Goal: Transaction & Acquisition: Purchase product/service

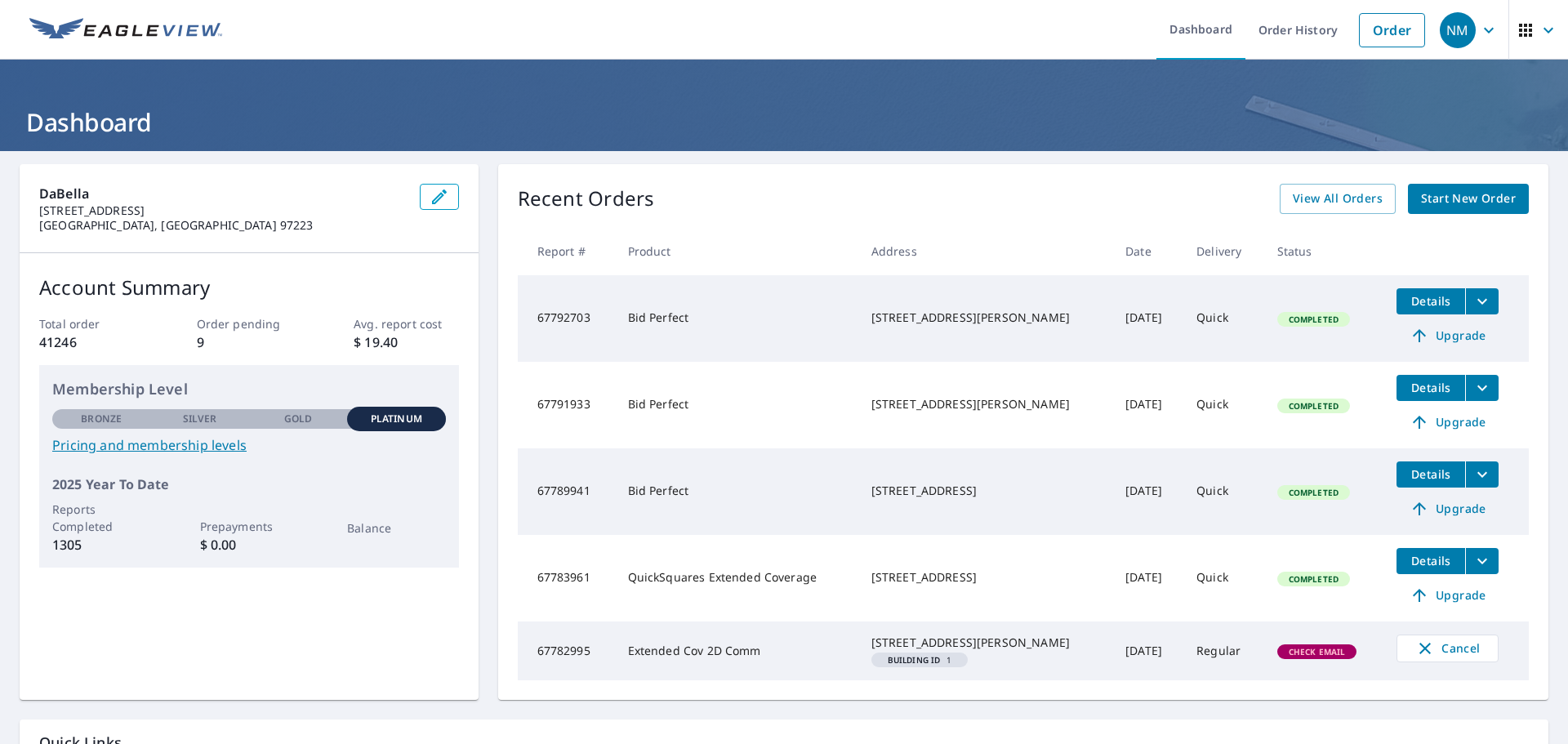
click at [1461, 210] on link "Start New Order" at bounding box center [1468, 199] width 121 height 30
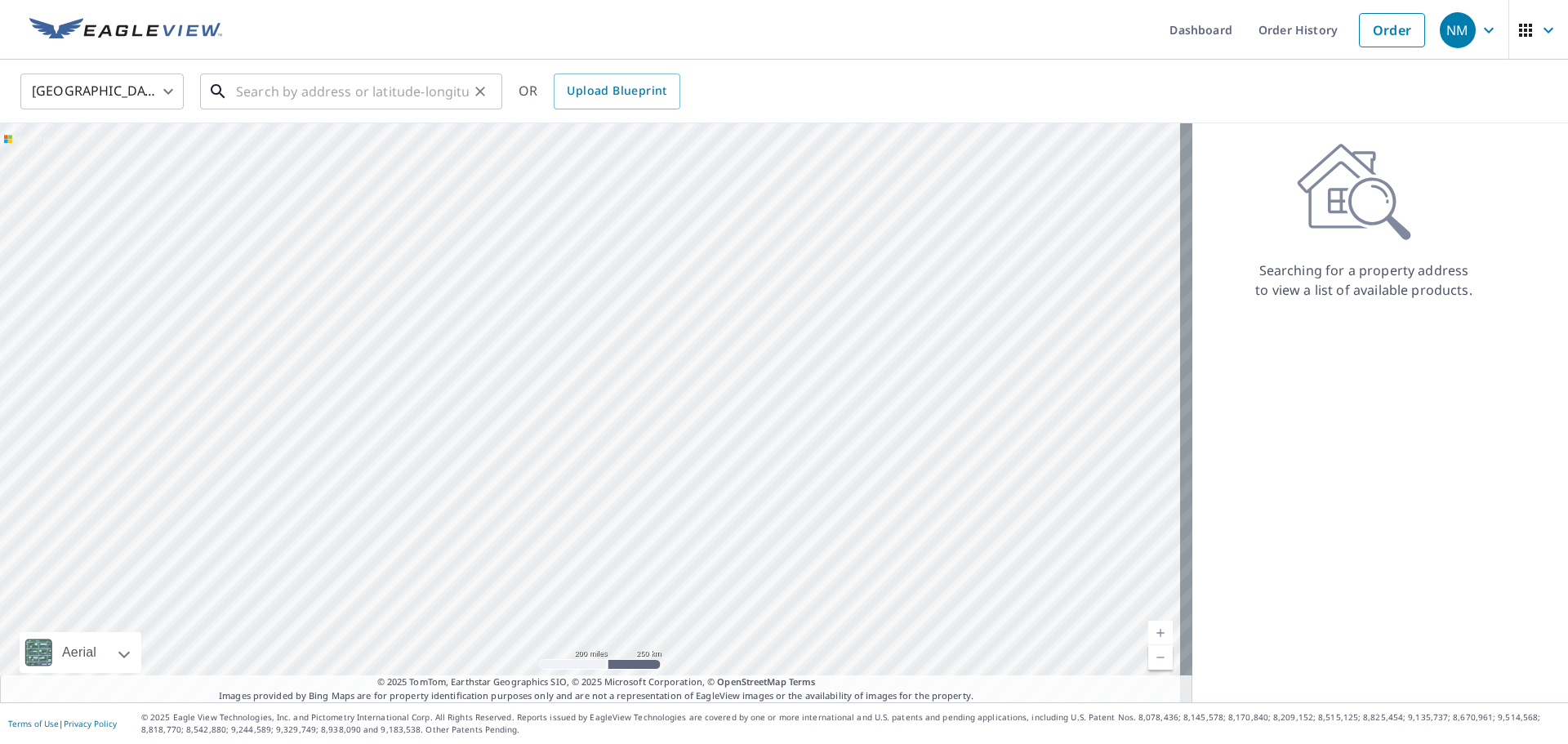
click at [369, 105] on input "text" at bounding box center [352, 91] width 232 height 46
paste input "[STREET_ADDRESS][PERSON_NAME]"
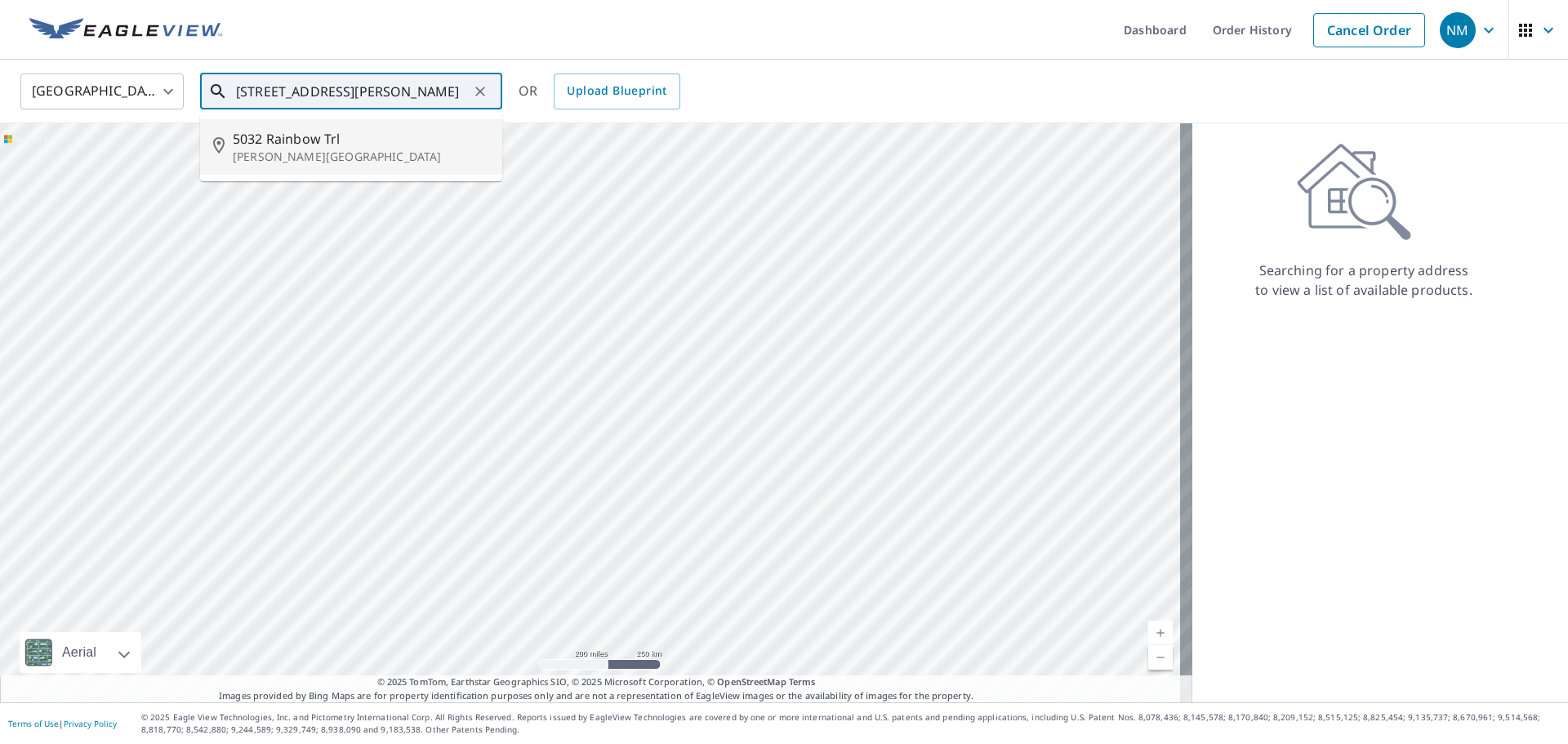
click at [333, 149] on p "[PERSON_NAME][GEOGRAPHIC_DATA]" at bounding box center [360, 156] width 256 height 16
type input "[STREET_ADDRESS][PERSON_NAME]"
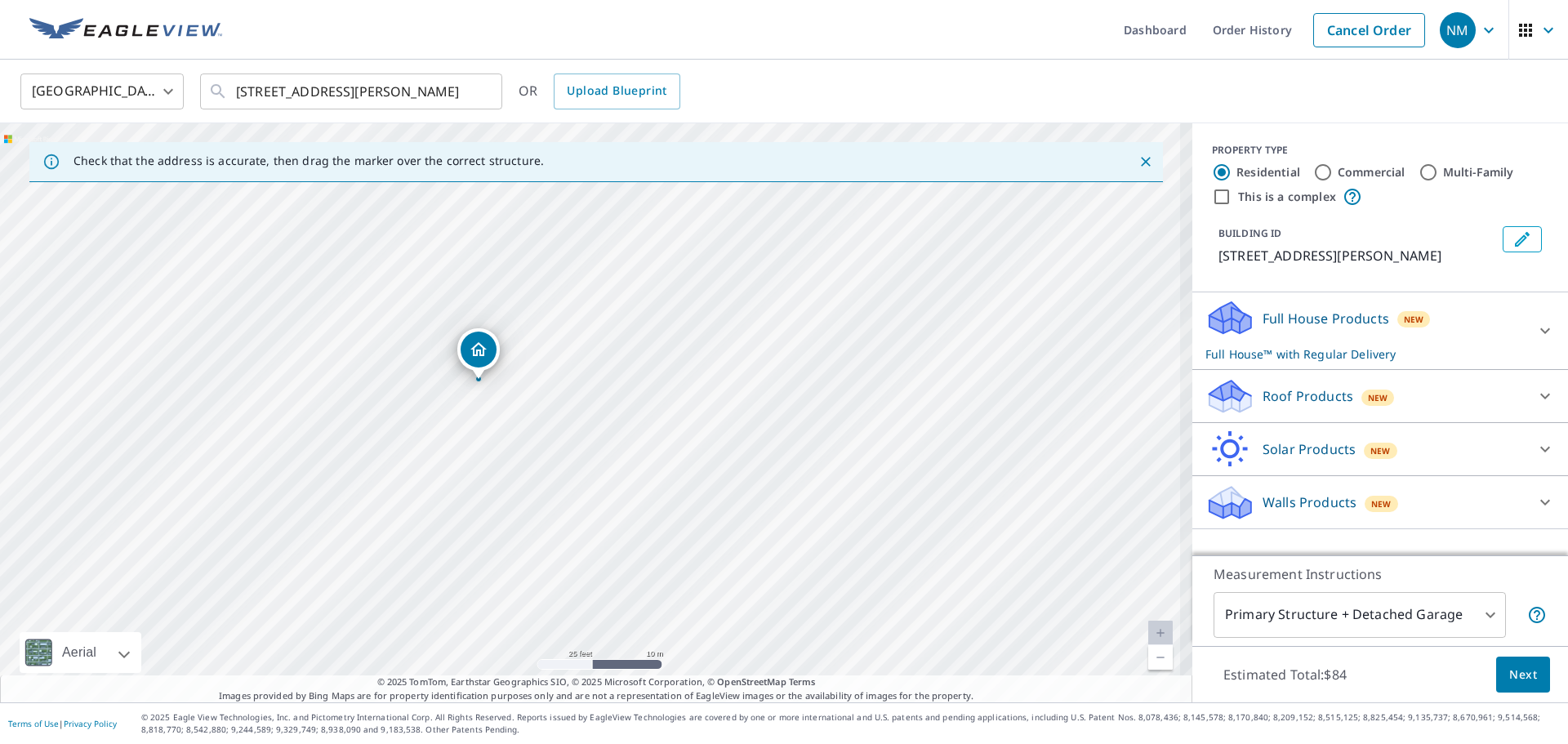
drag, startPoint x: 632, startPoint y: 365, endPoint x: 686, endPoint y: 352, distance: 55.5
click at [686, 352] on div "[STREET_ADDRESS][PERSON_NAME]" at bounding box center [595, 412] width 1192 height 579
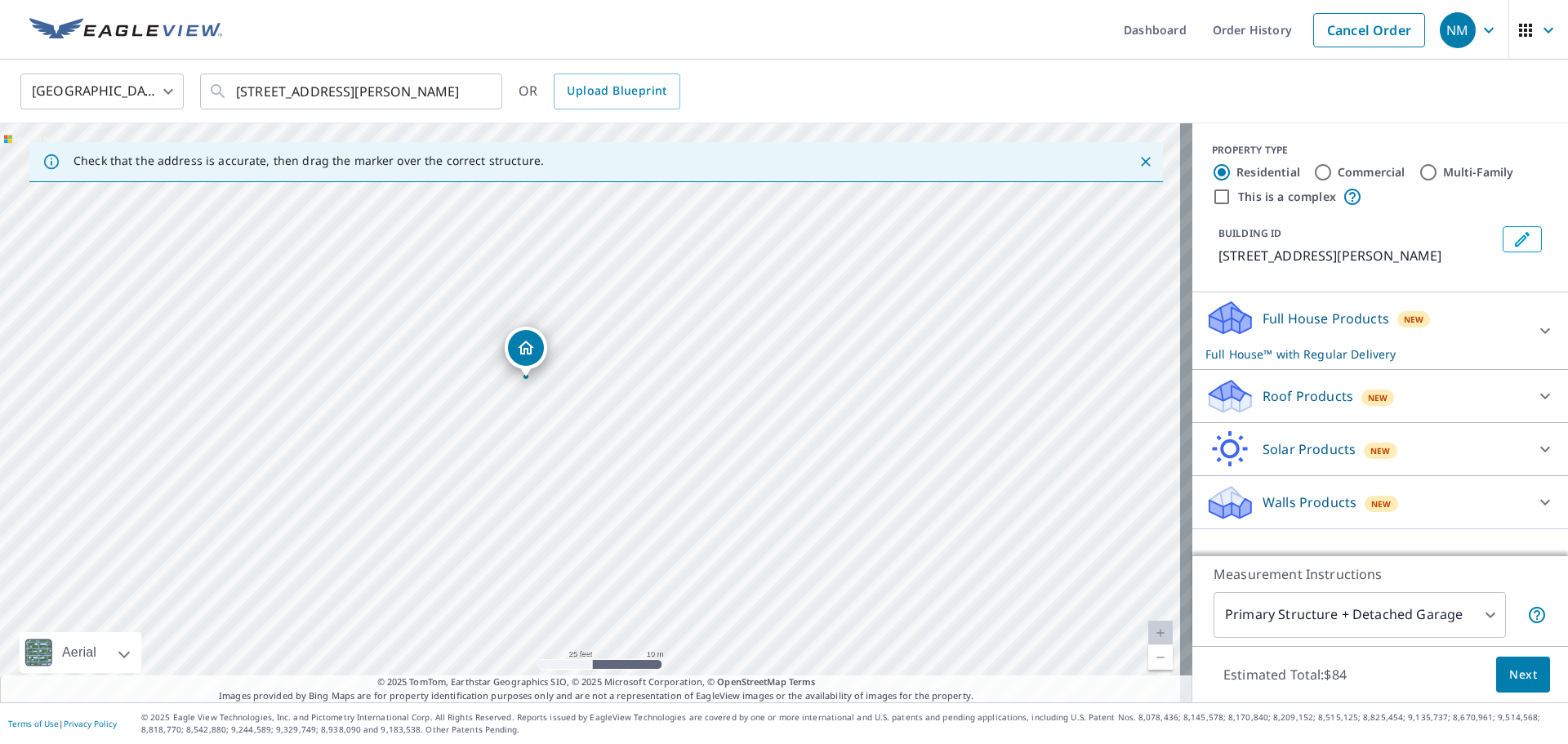
drag, startPoint x: 529, startPoint y: 363, endPoint x: 522, endPoint y: 374, distance: 13.0
drag, startPoint x: 706, startPoint y: 407, endPoint x: 620, endPoint y: 448, distance: 95.3
click at [620, 448] on div "[STREET_ADDRESS][PERSON_NAME]" at bounding box center [595, 412] width 1192 height 579
drag, startPoint x: 498, startPoint y: 443, endPoint x: 519, endPoint y: 442, distance: 21.0
click at [1535, 399] on icon at bounding box center [1544, 395] width 20 height 20
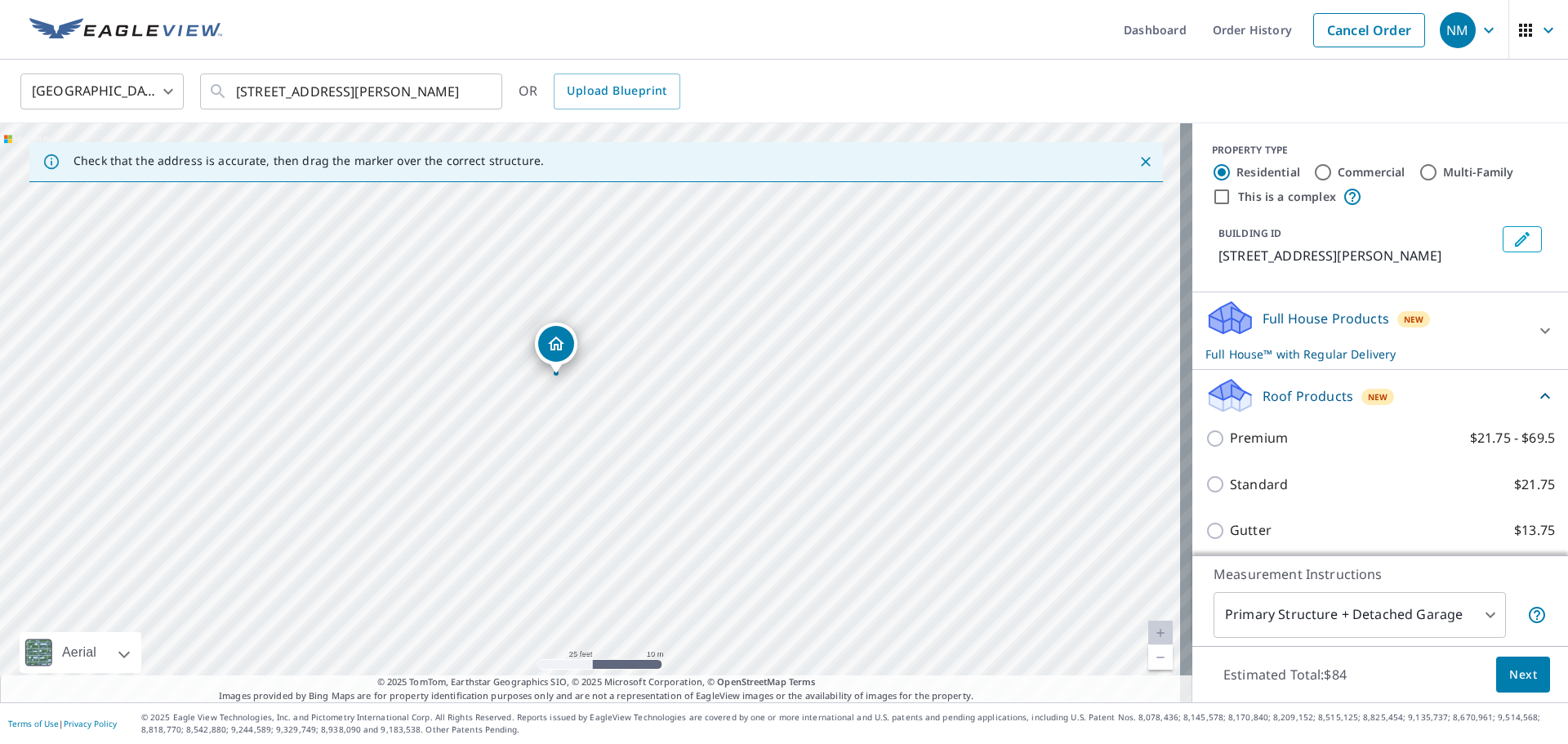
scroll to position [158, 0]
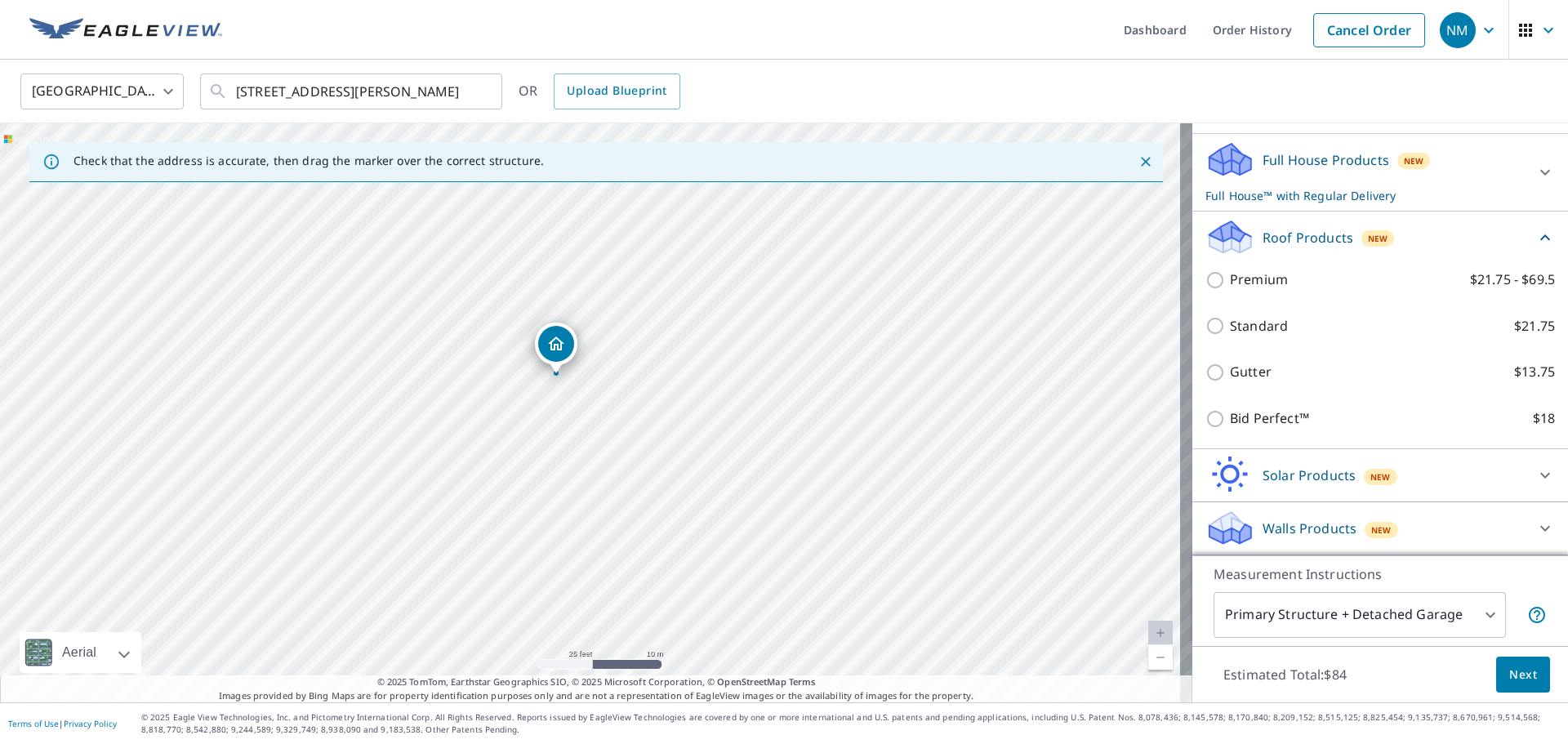
click at [1277, 430] on div "Bid Perfect™ $18" at bounding box center [1379, 418] width 350 height 47
click at [1276, 417] on p "Bid Perfect™" at bounding box center [1269, 418] width 79 height 20
click at [1230, 417] on input "Bid Perfect™ $18" at bounding box center [1217, 418] width 25 height 20
checkbox input "true"
checkbox input "false"
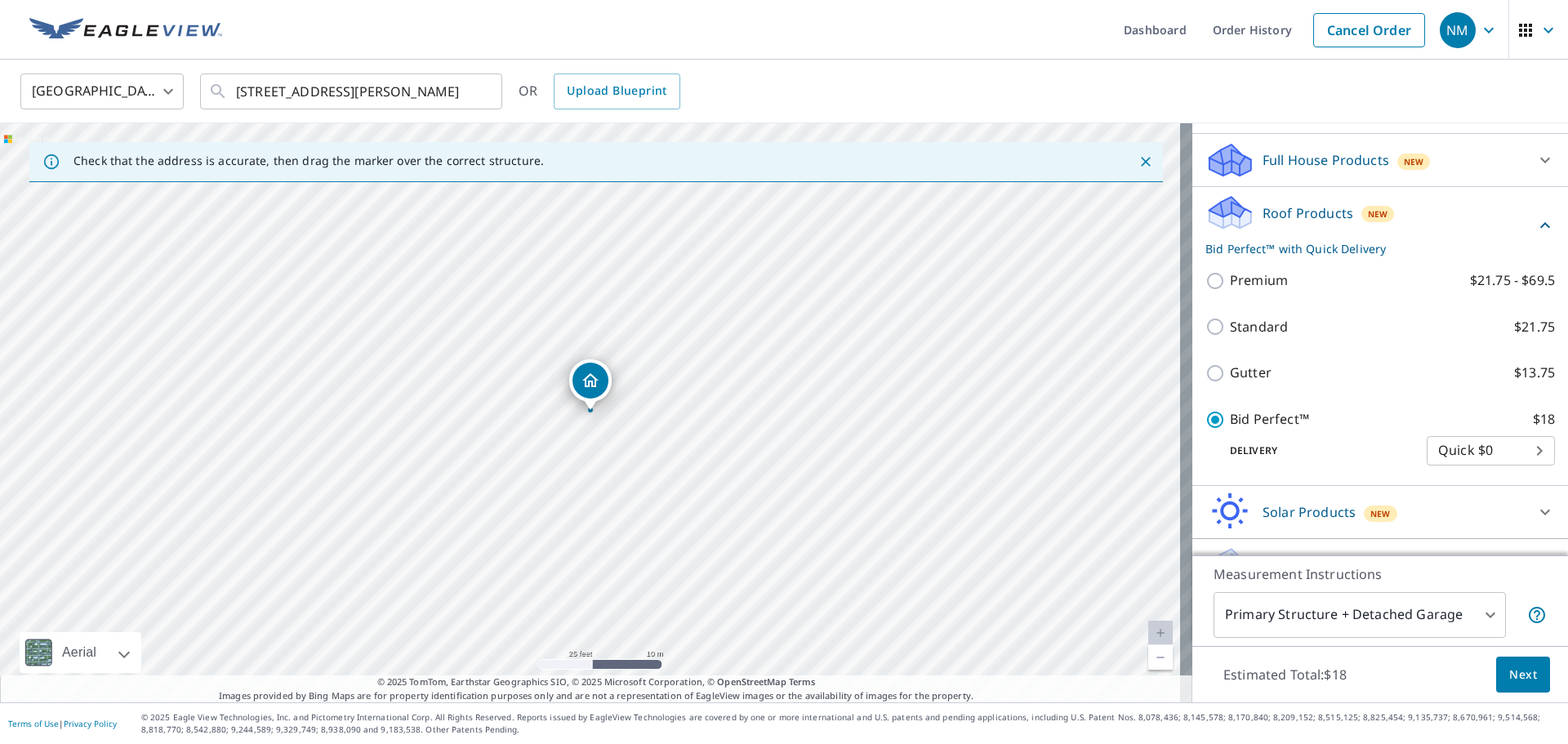
click at [1517, 671] on span "Next" at bounding box center [1522, 674] width 28 height 20
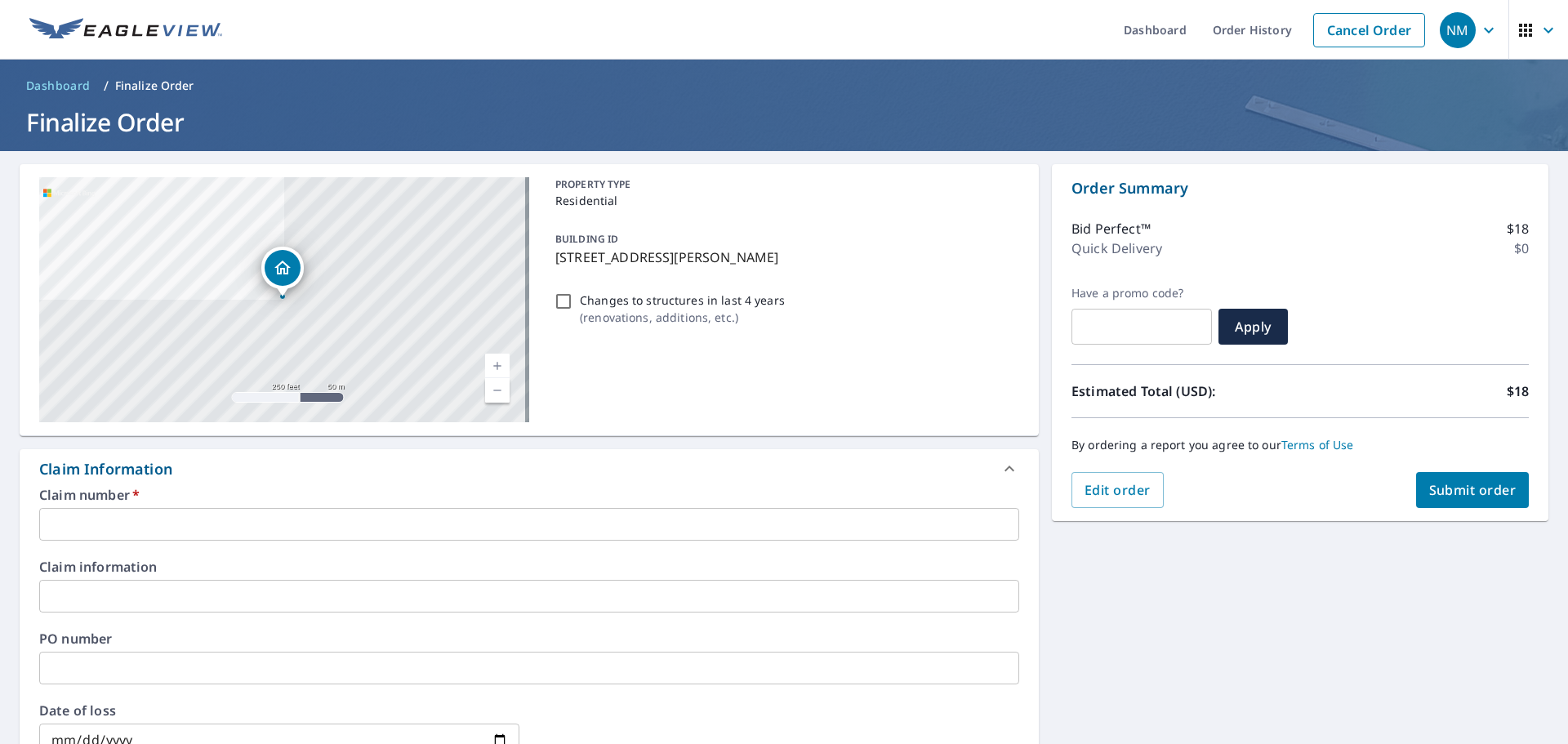
scroll to position [82, 0]
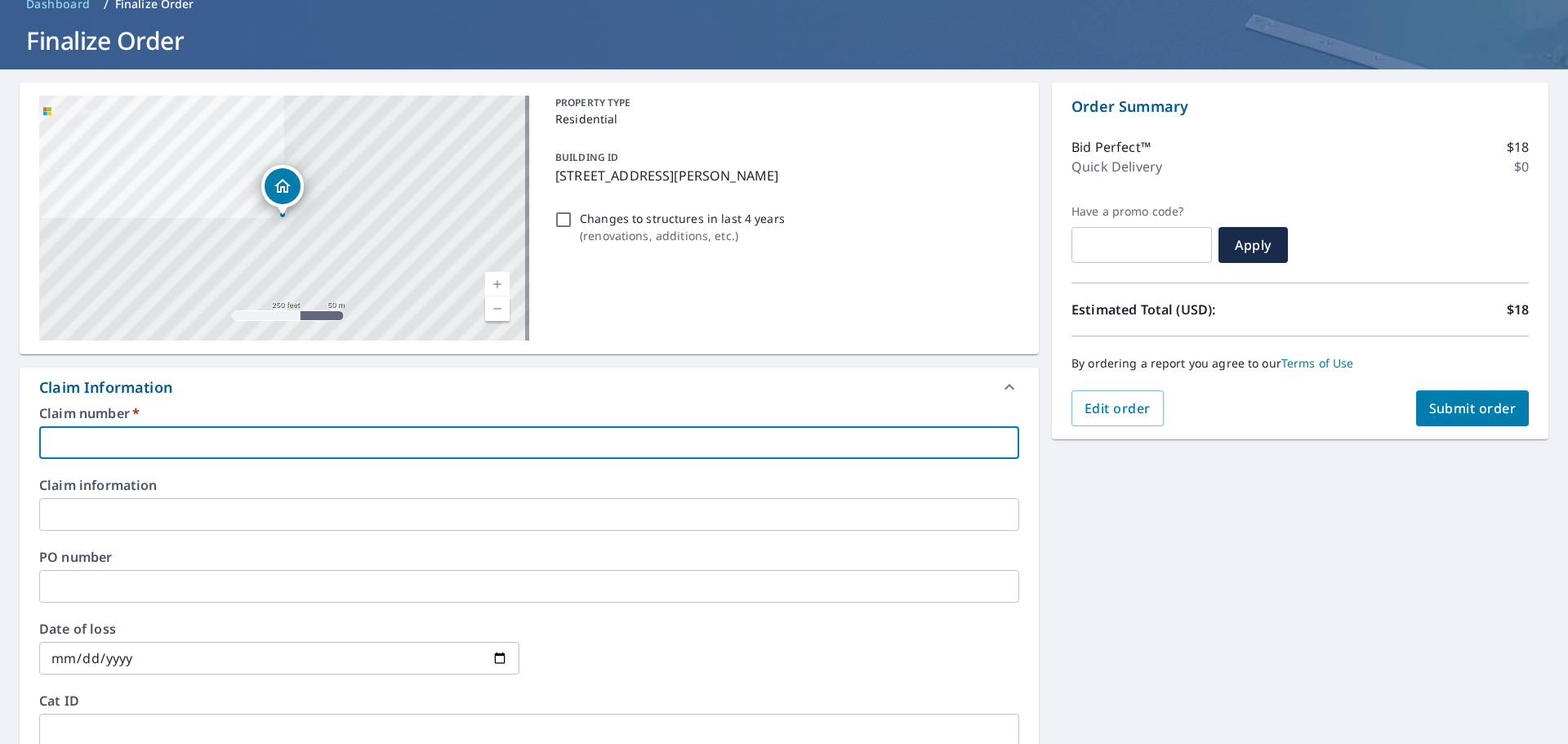
click at [271, 443] on input "text" at bounding box center [529, 442] width 980 height 32
type input "S"
checkbox input "true"
type input "SA"
checkbox input "true"
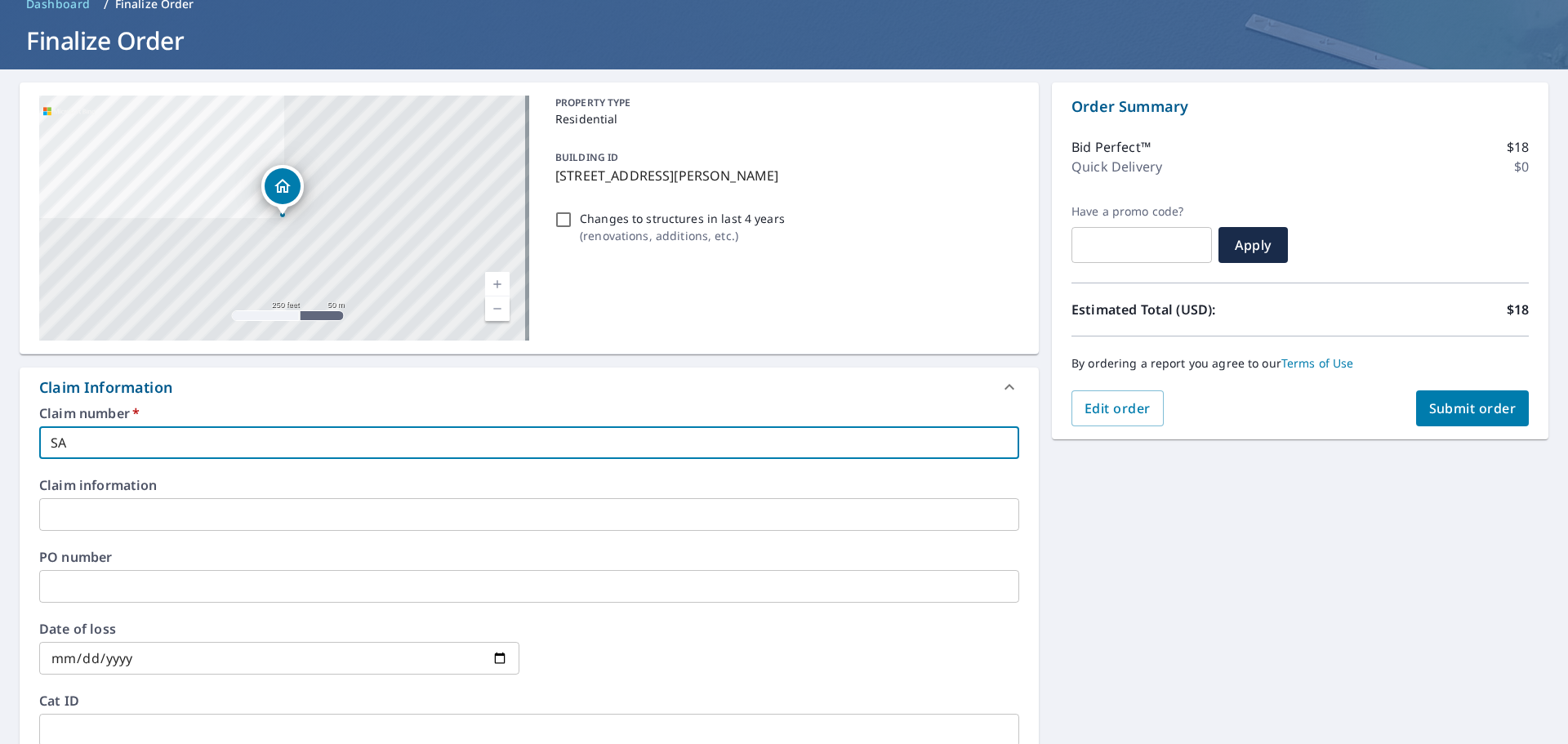
type input "SAC"
checkbox input "true"
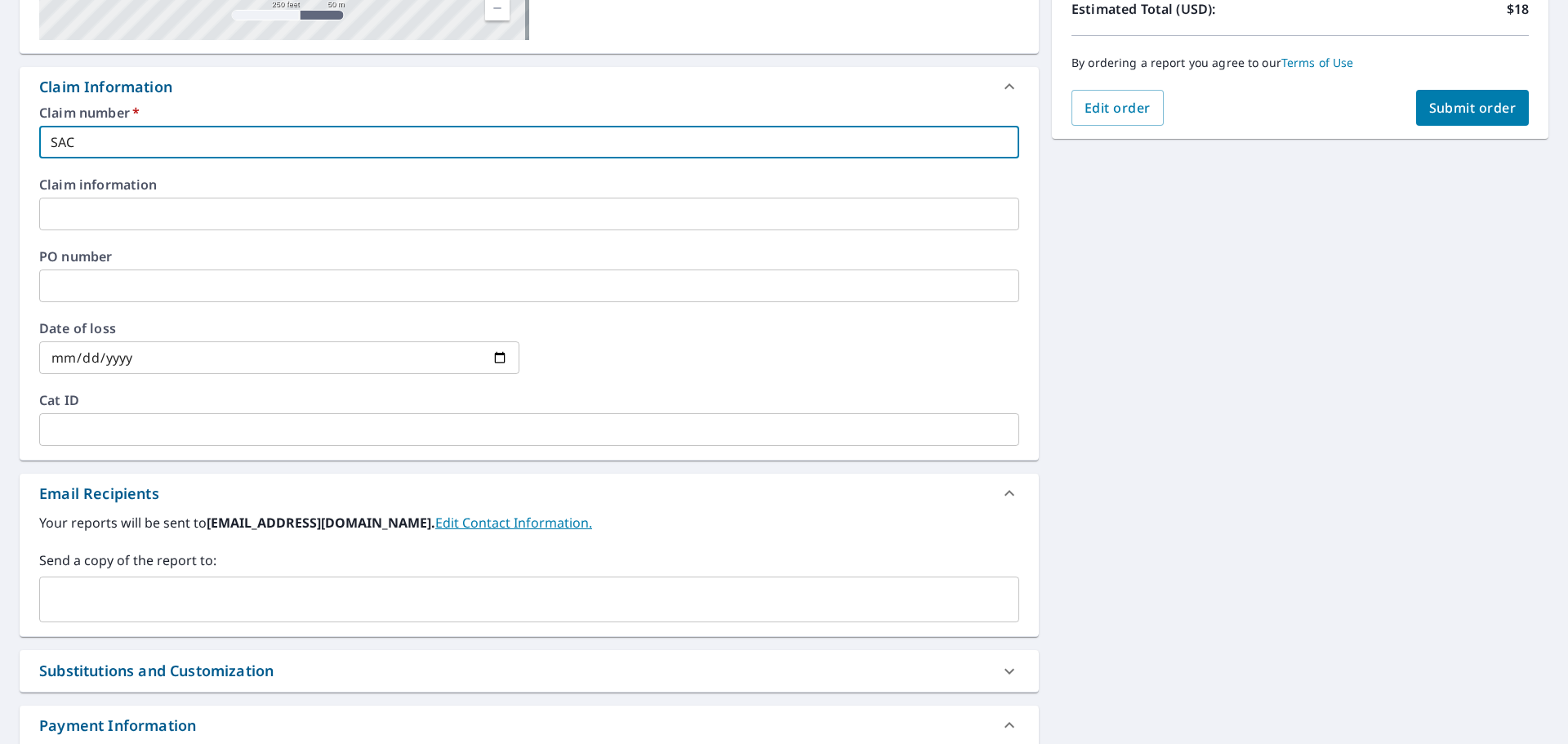
scroll to position [409, 0]
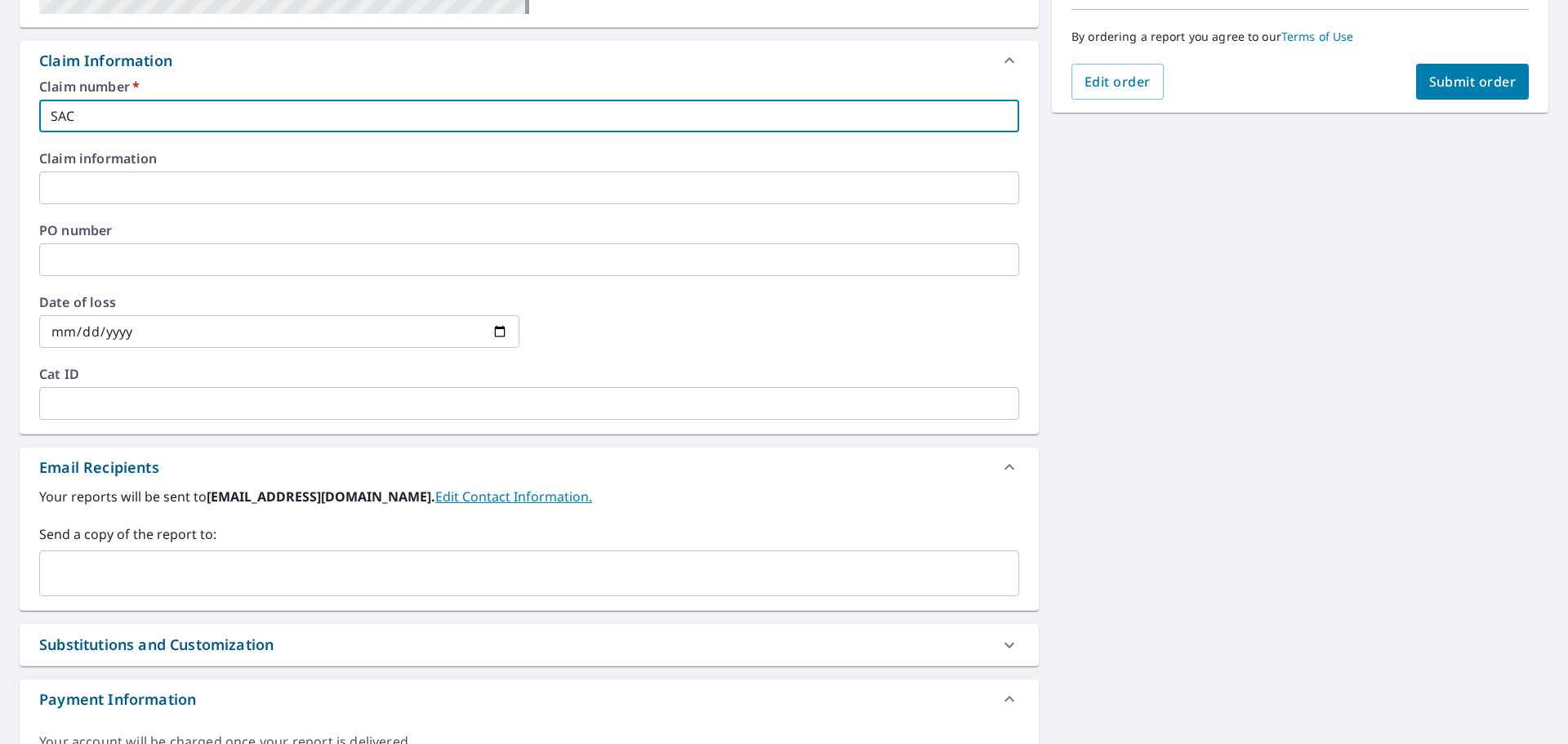
type input "SAC"
click at [186, 574] on input "text" at bounding box center [516, 573] width 940 height 31
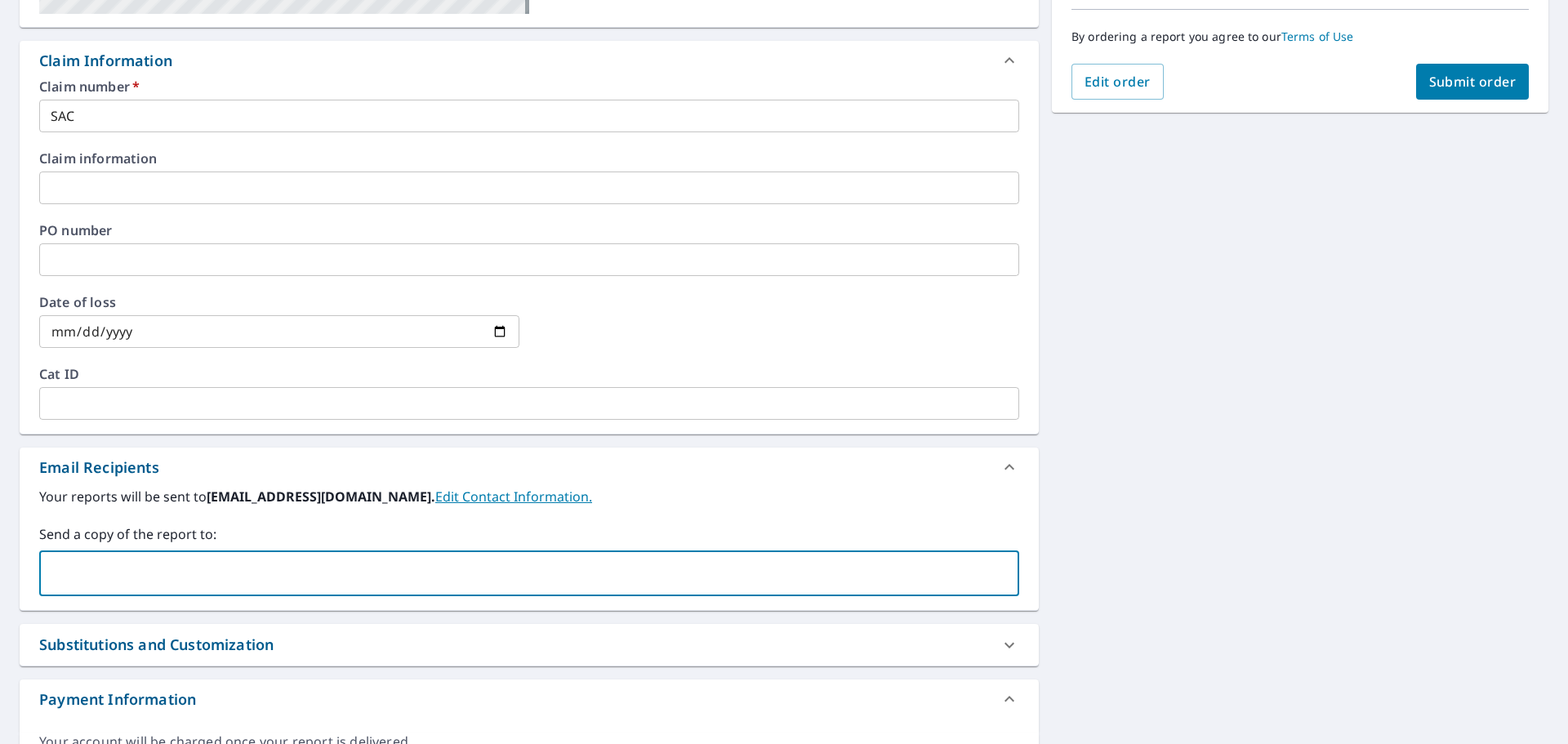
click at [217, 593] on div "​" at bounding box center [529, 573] width 980 height 46
paste input "[PERSON_NAME][EMAIL_ADDRESS][PERSON_NAME][DOMAIN_NAME]"
type input "[PERSON_NAME][EMAIL_ADDRESS][PERSON_NAME][DOMAIN_NAME]"
checkbox input "true"
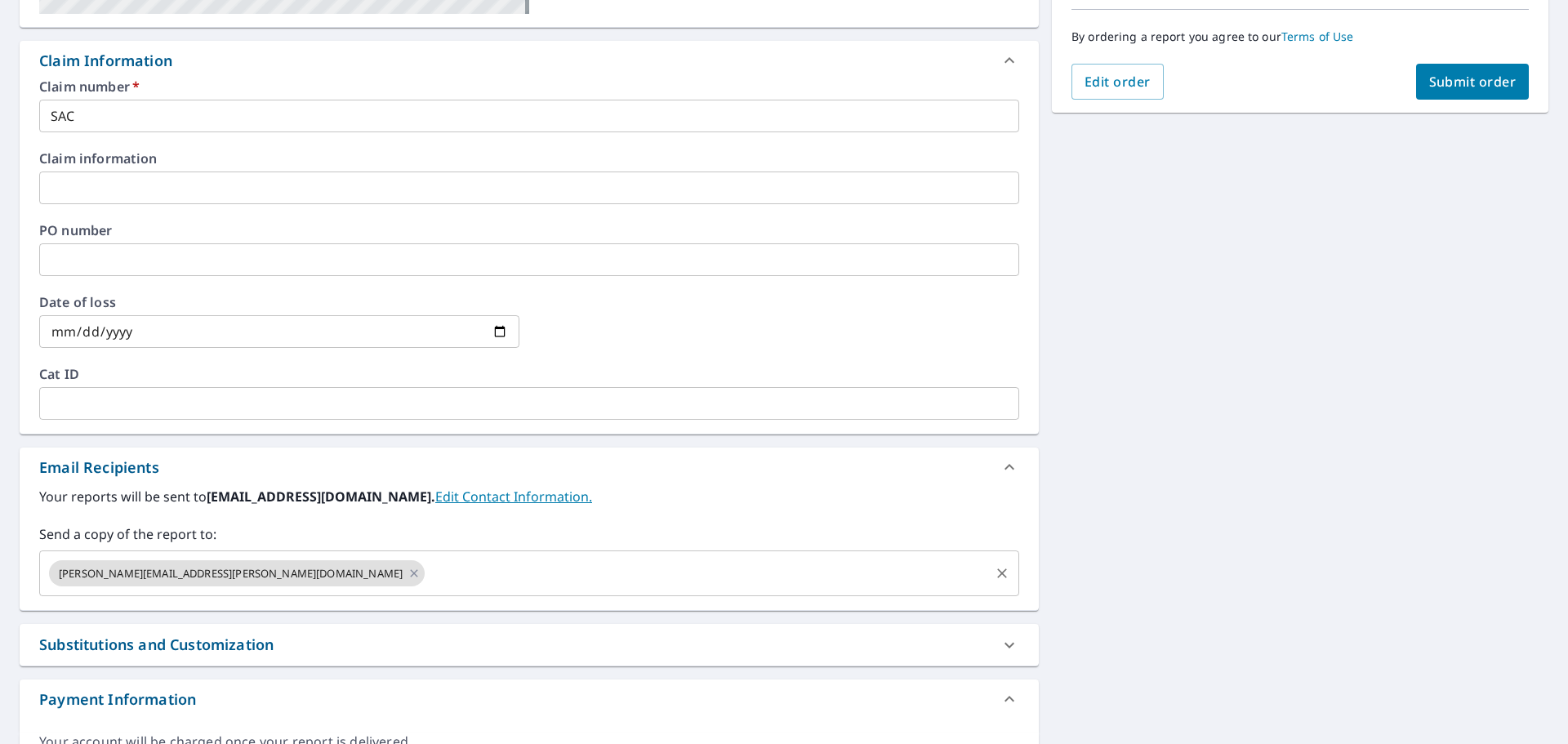
click at [427, 569] on input "text" at bounding box center [707, 573] width 560 height 31
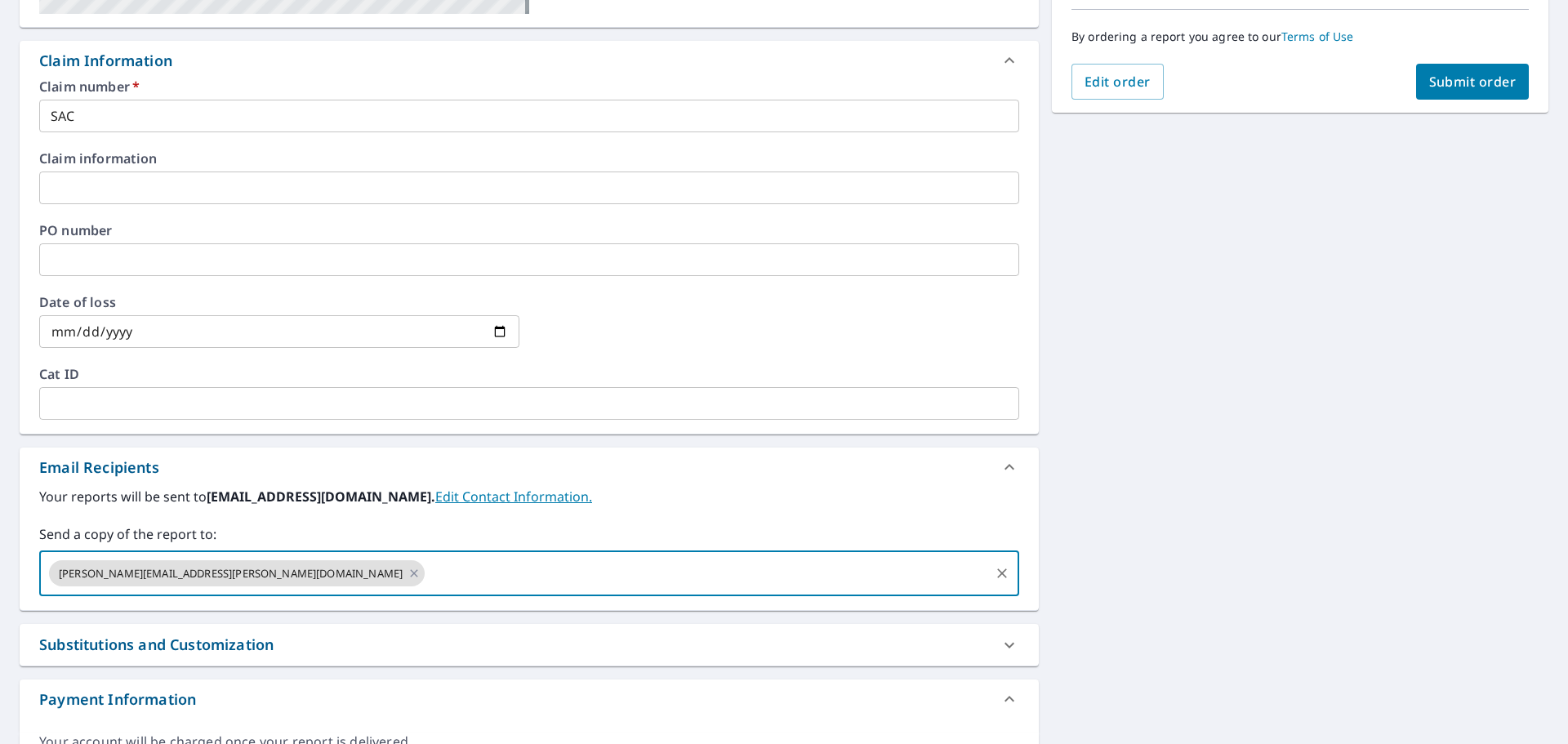
paste input "[EMAIL_ADDRESS][DOMAIN_NAME]"
type input "[EMAIL_ADDRESS][DOMAIN_NAME]"
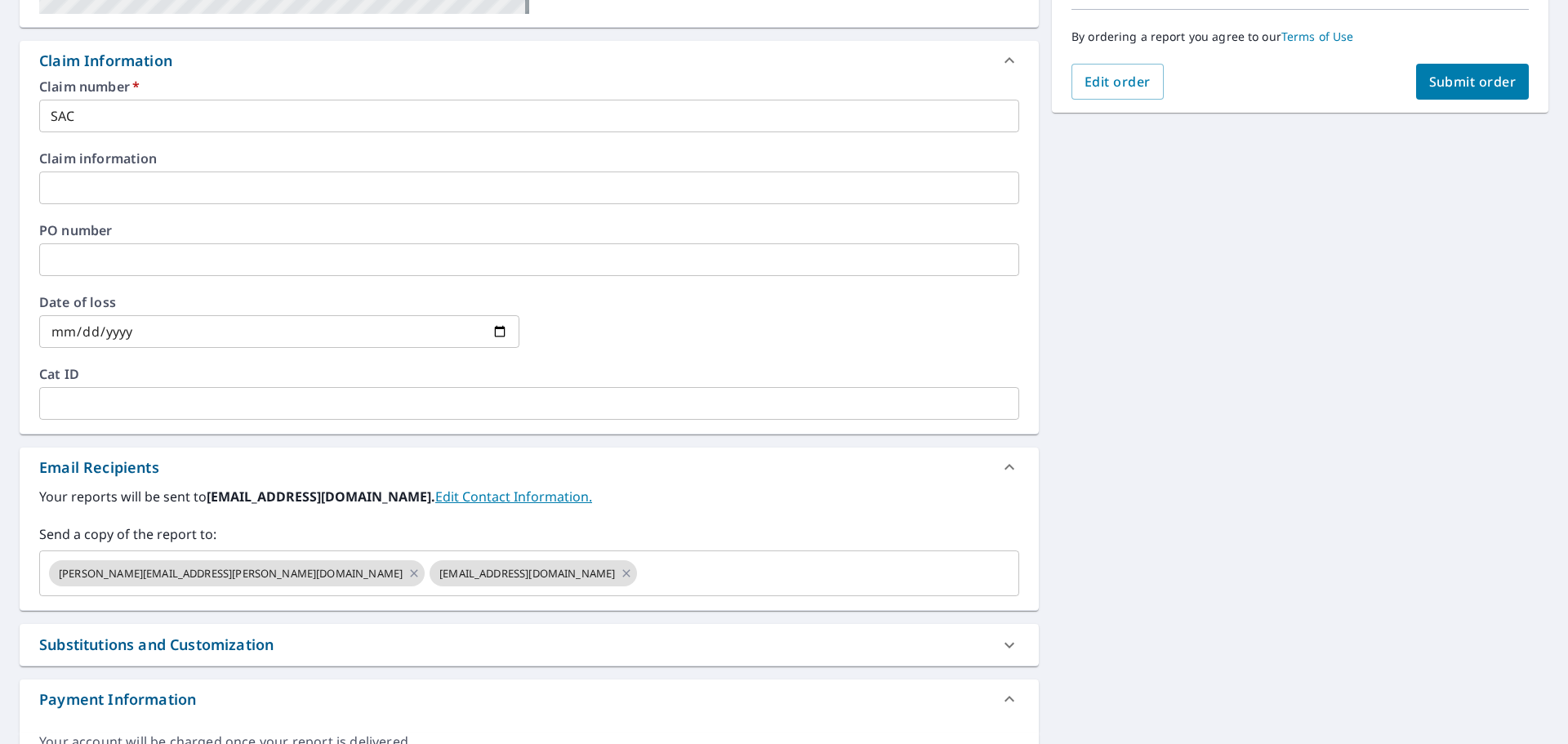
click at [1483, 78] on span "Submit order" at bounding box center [1473, 81] width 88 height 18
checkbox input "true"
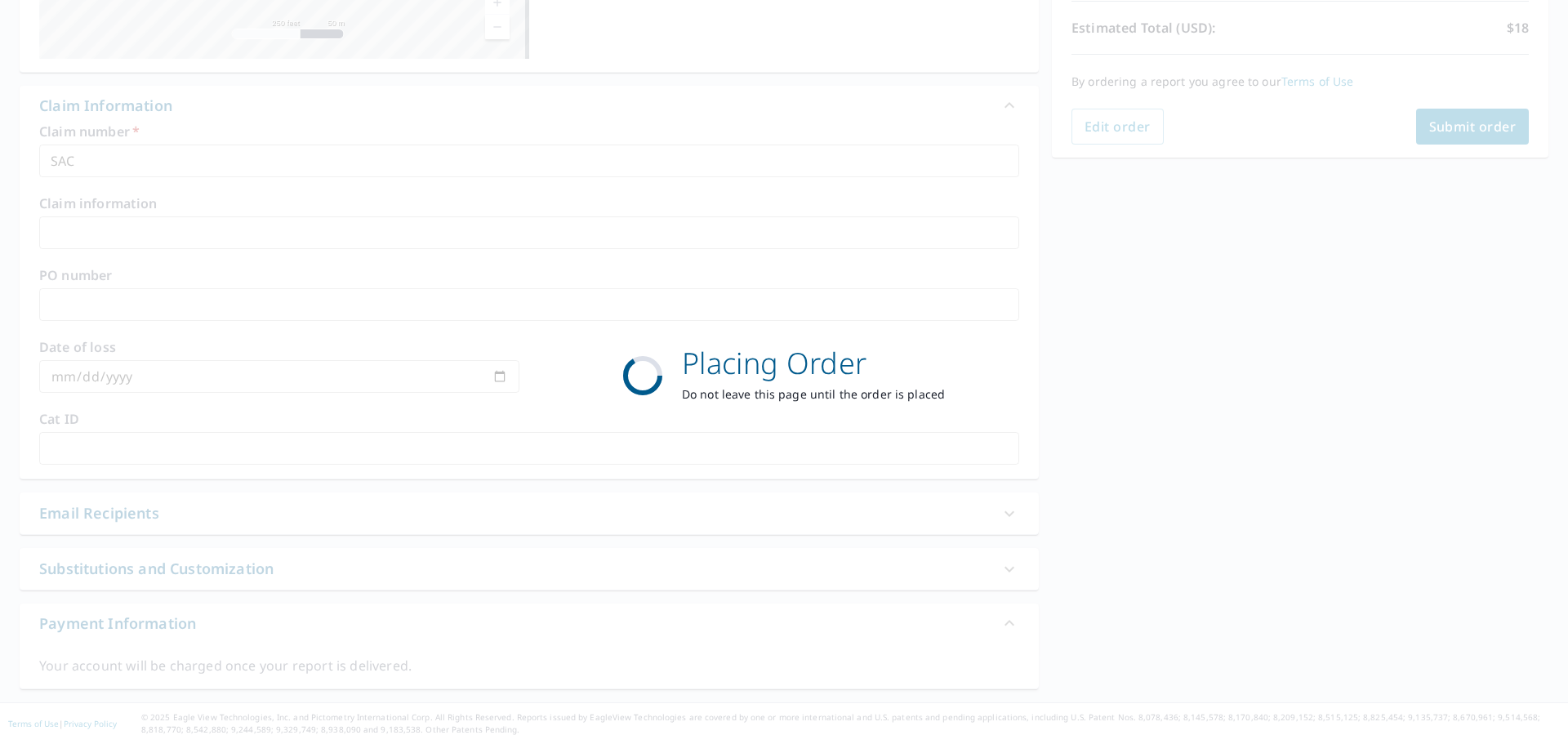
scroll to position [363, 0]
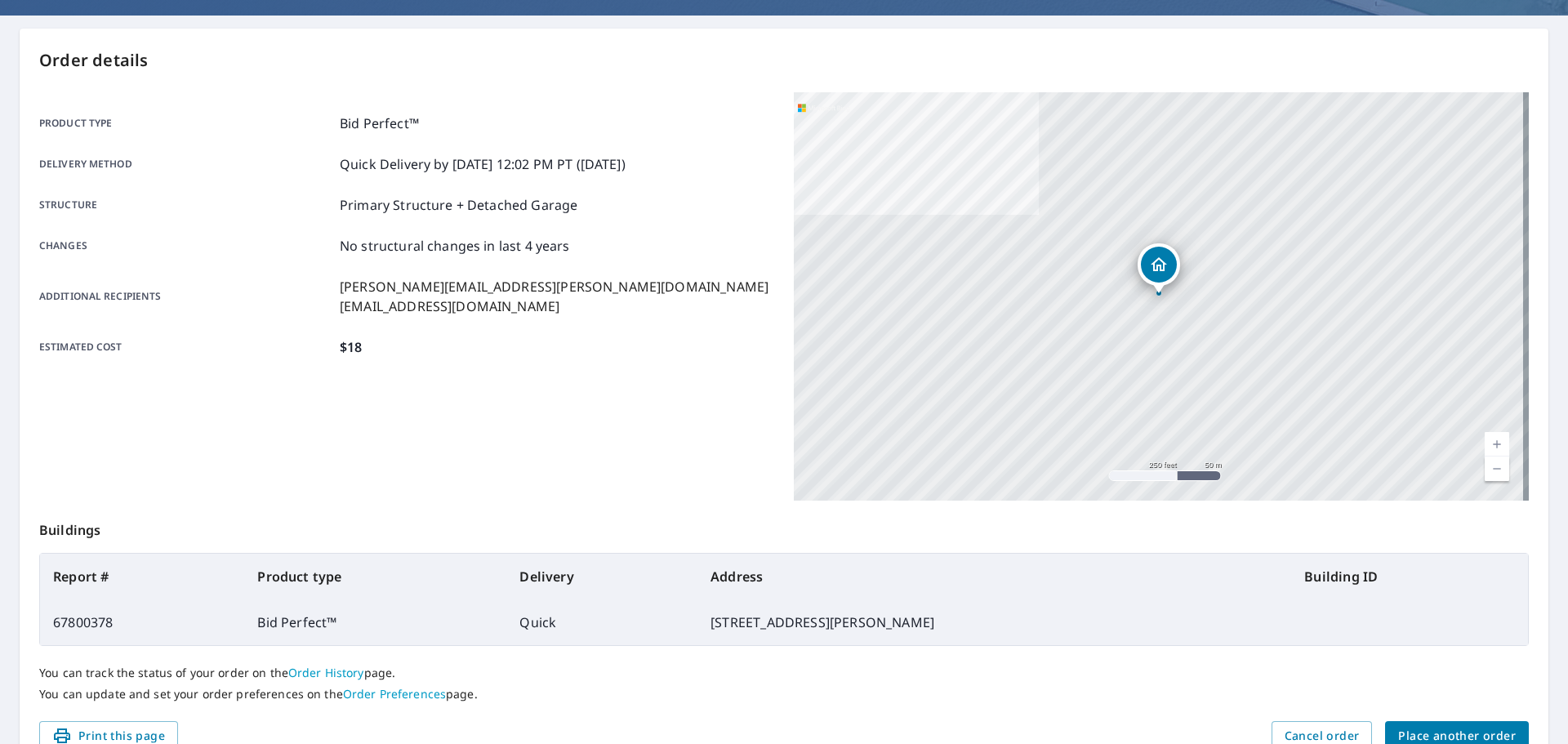
scroll to position [54, 0]
